Goal: Task Accomplishment & Management: Manage account settings

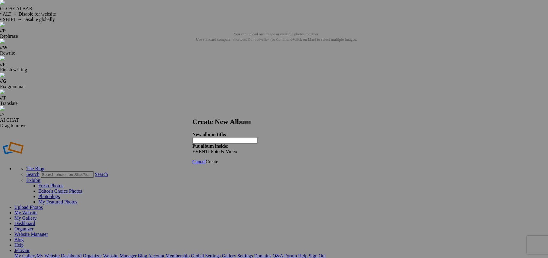
click at [236, 137] on input "text" at bounding box center [224, 140] width 65 height 6
type input "Matrimonio [PERSON_NAME]"
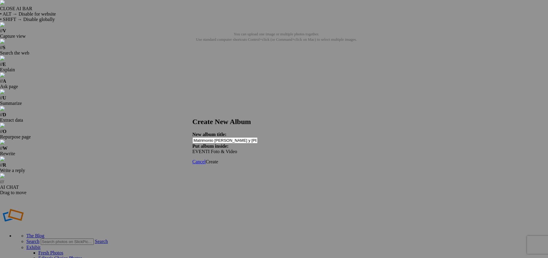
click at [263, 159] on div "Cancel Create" at bounding box center [271, 161] width 159 height 5
click at [218, 159] on span "Create" at bounding box center [212, 161] width 13 height 5
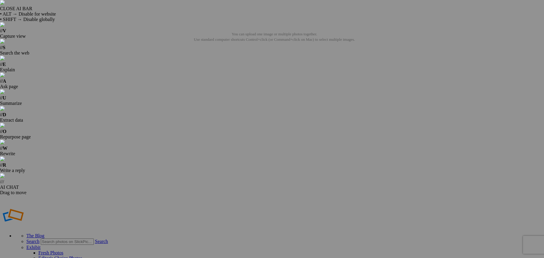
type input "Matrimonio [PERSON_NAME]"
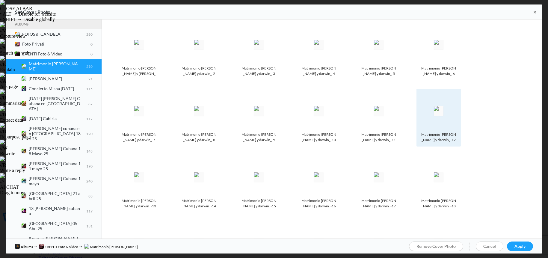
click at [436, 111] on img at bounding box center [439, 111] width 10 height 10
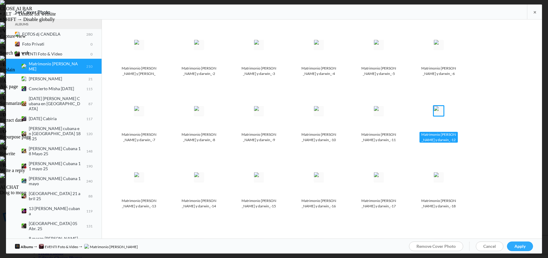
click at [517, 248] on span "Apply" at bounding box center [520, 246] width 11 height 5
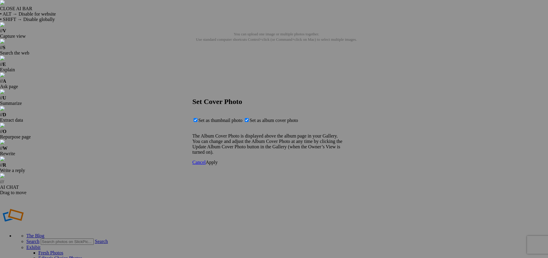
click at [218, 165] on span "Apply" at bounding box center [212, 162] width 12 height 5
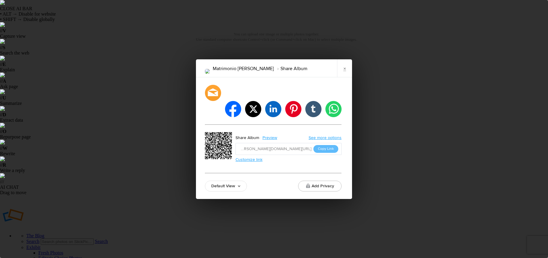
click at [254, 148] on div "Share Album Preview See more options [URL][DOMAIN_NAME][PERSON_NAME][PERSON_NAM…" at bounding box center [273, 146] width 137 height 29
click at [253, 157] on link "Customize link" at bounding box center [249, 159] width 27 height 5
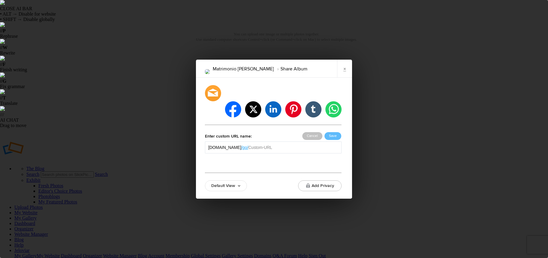
click at [282, 144] on input "text" at bounding box center [293, 147] width 90 height 6
type input "aracelydarwin"
click at [282, 153] on div at bounding box center [273, 156] width 137 height 7
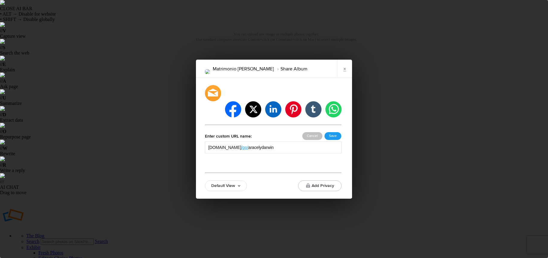
click at [334, 132] on button "Save" at bounding box center [333, 136] width 17 height 8
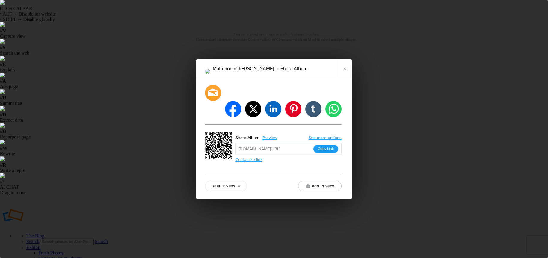
click at [320, 145] on button "Copy Link" at bounding box center [326, 149] width 25 height 8
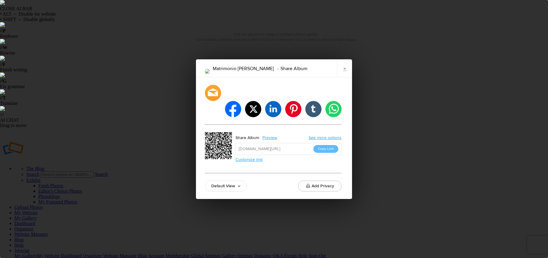
click at [349, 77] on link "×" at bounding box center [344, 68] width 15 height 18
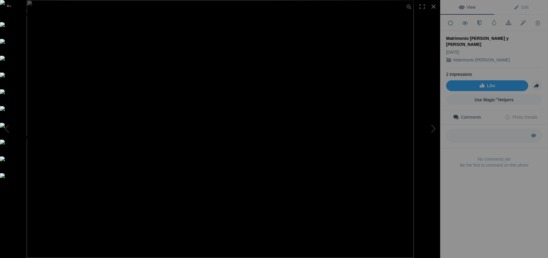
click at [180, 93] on img at bounding box center [220, 129] width 387 height 258
click at [252, 99] on img at bounding box center [319, 159] width 653 height 436
click at [243, 68] on img at bounding box center [324, 90] width 653 height 436
click at [244, 88] on img at bounding box center [326, 83] width 653 height 436
click at [337, 135] on img at bounding box center [220, 129] width 387 height 258
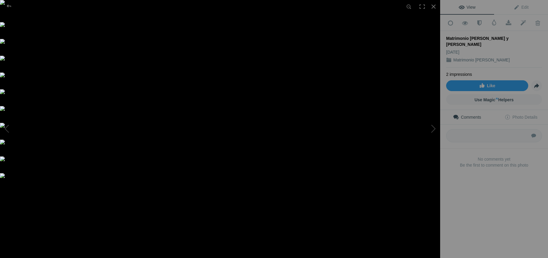
click at [338, 138] on img at bounding box center [140, 125] width 653 height 436
click at [434, 7] on div at bounding box center [433, 6] width 13 height 13
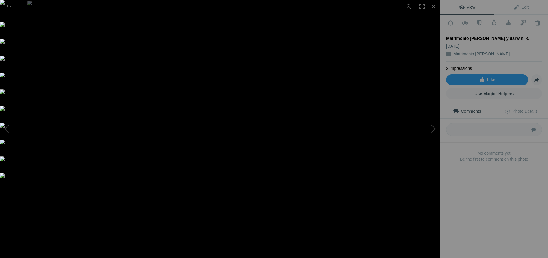
click at [231, 92] on img at bounding box center [220, 129] width 387 height 258
click at [226, 159] on img at bounding box center [208, 243] width 998 height 665
click at [209, 137] on img at bounding box center [208, 243] width 998 height 665
click at [433, 6] on div at bounding box center [433, 6] width 13 height 13
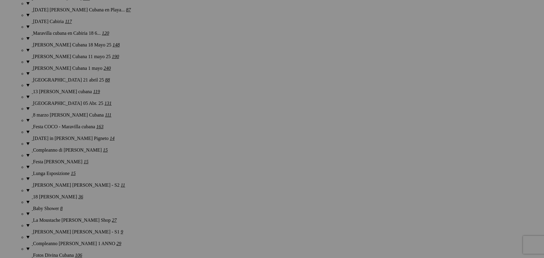
scroll to position [749, 0]
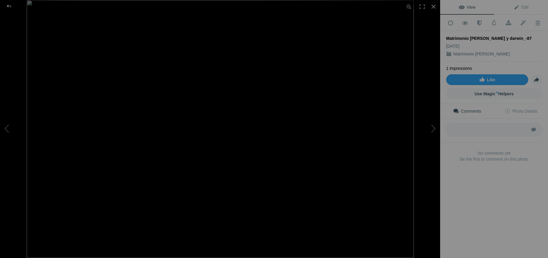
click at [201, 90] on img at bounding box center [220, 129] width 387 height 258
click at [218, 128] on img at bounding box center [264, 231] width 1040 height 693
click at [225, 115] on img at bounding box center [264, 231] width 1040 height 693
click at [433, 7] on div at bounding box center [433, 6] width 13 height 13
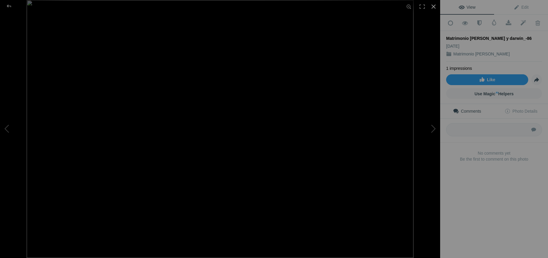
click at [435, 5] on div at bounding box center [433, 6] width 13 height 13
